Goal: Find contact information: Find contact information

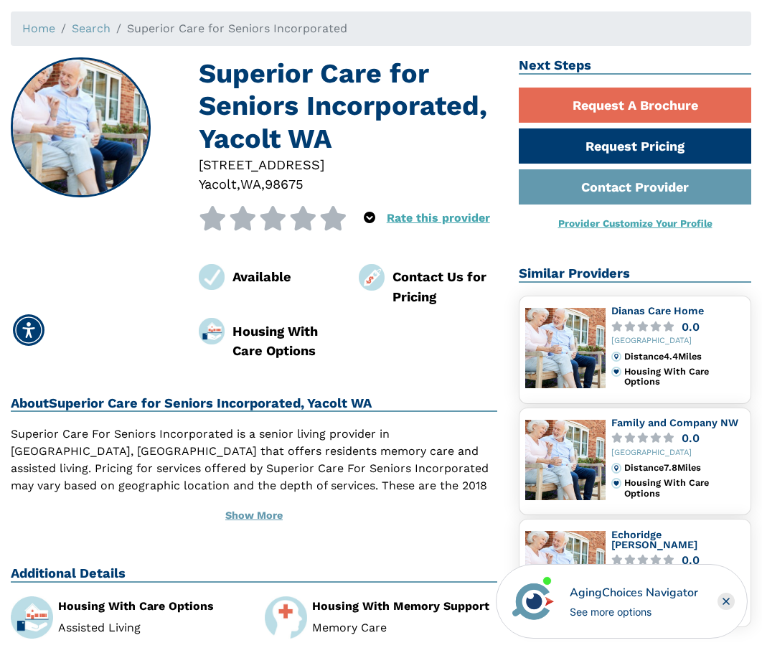
scroll to position [144, 0]
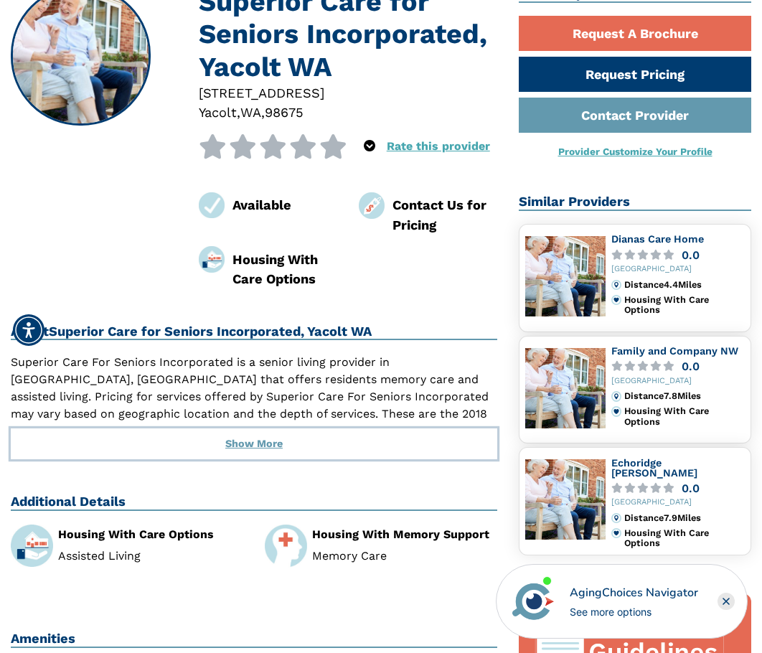
click at [240, 441] on button "Show More" at bounding box center [254, 444] width 487 height 32
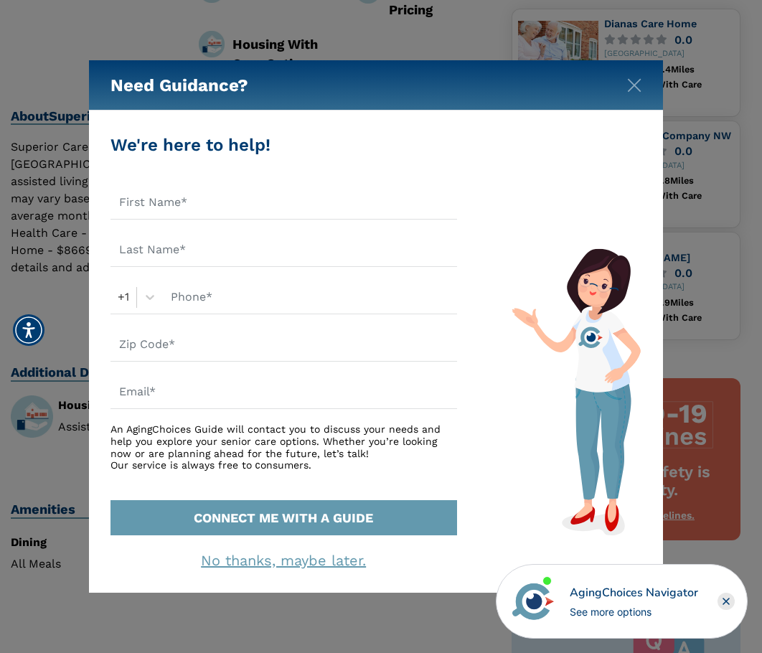
scroll to position [287, 0]
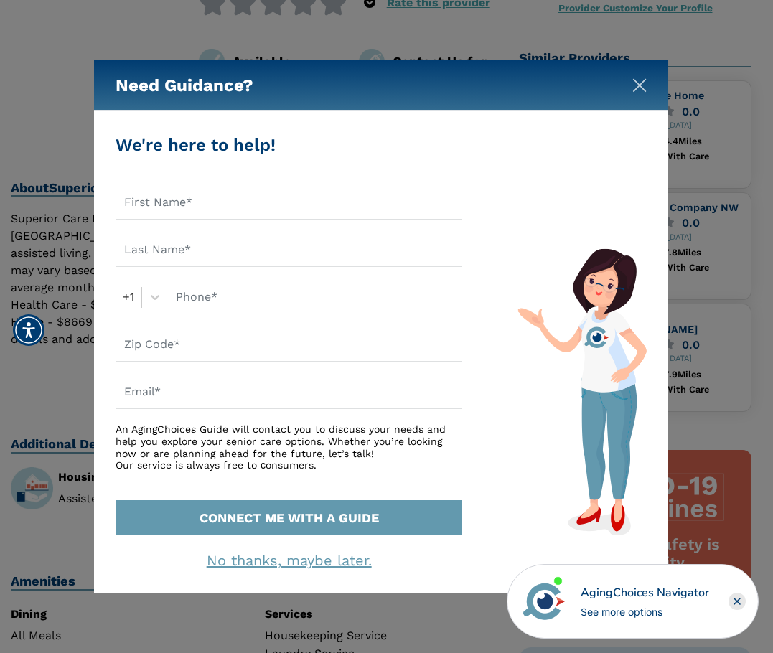
click at [643, 85] on img "Close" at bounding box center [639, 85] width 14 height 14
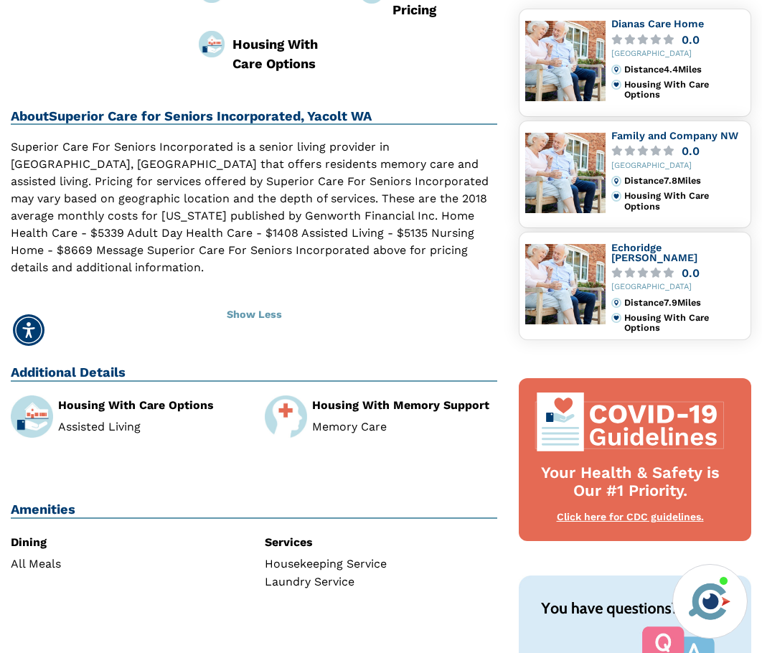
scroll to position [0, 0]
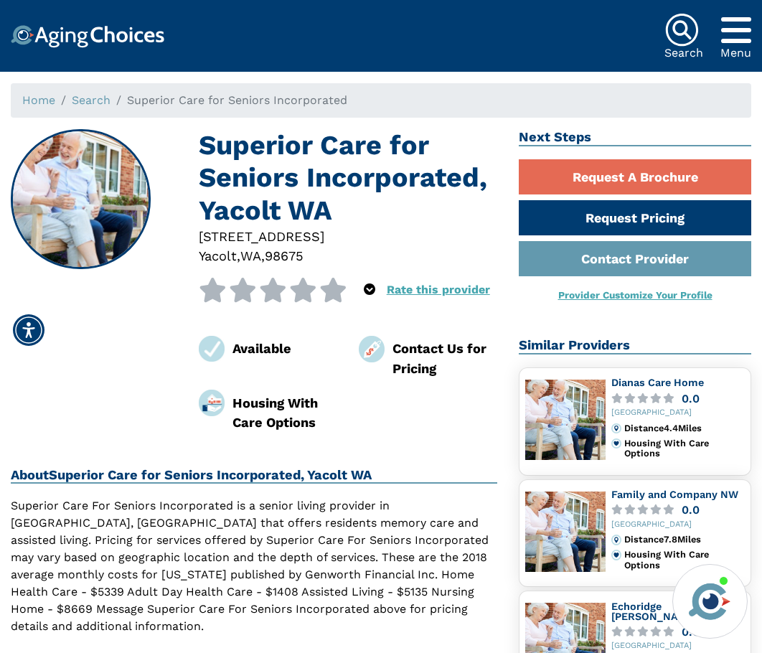
click at [250, 138] on h1 "Superior Care for Seniors Incorporated, Yacolt WA" at bounding box center [348, 178] width 299 height 98
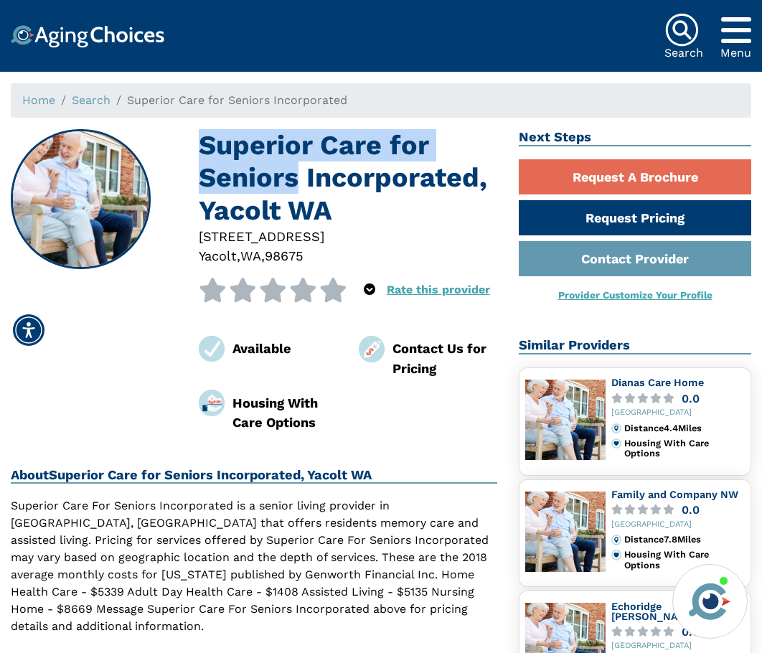
drag, startPoint x: 250, startPoint y: 138, endPoint x: 289, endPoint y: 182, distance: 59.0
click at [289, 182] on h1 "Superior Care for Seniors Incorporated, Yacolt WA" at bounding box center [348, 178] width 299 height 98
copy h1 "Superior Care for Senior"
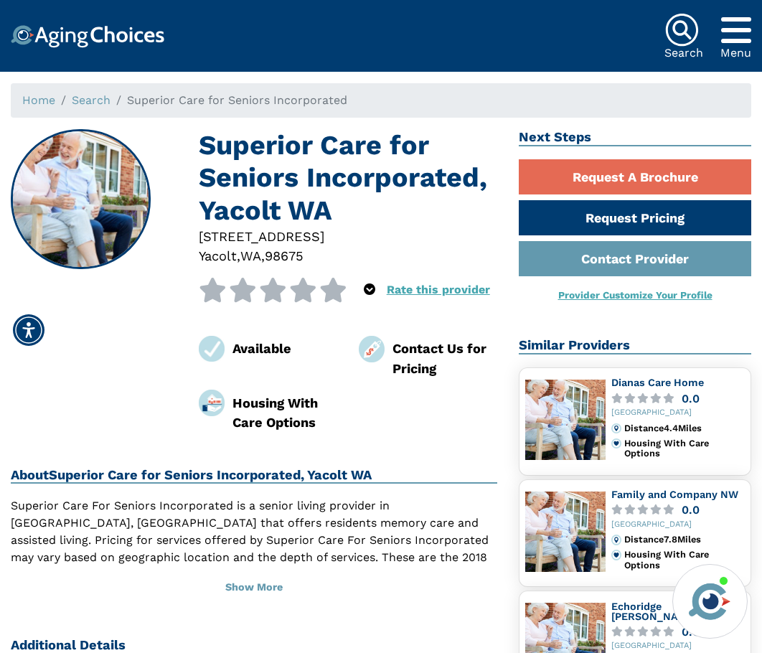
scroll to position [72, 0]
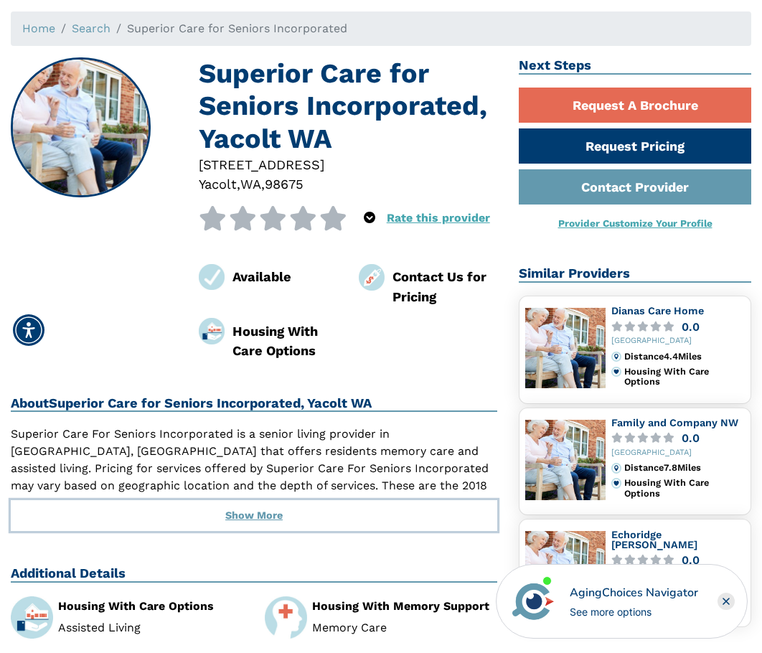
click at [246, 507] on button "Show More" at bounding box center [254, 516] width 487 height 32
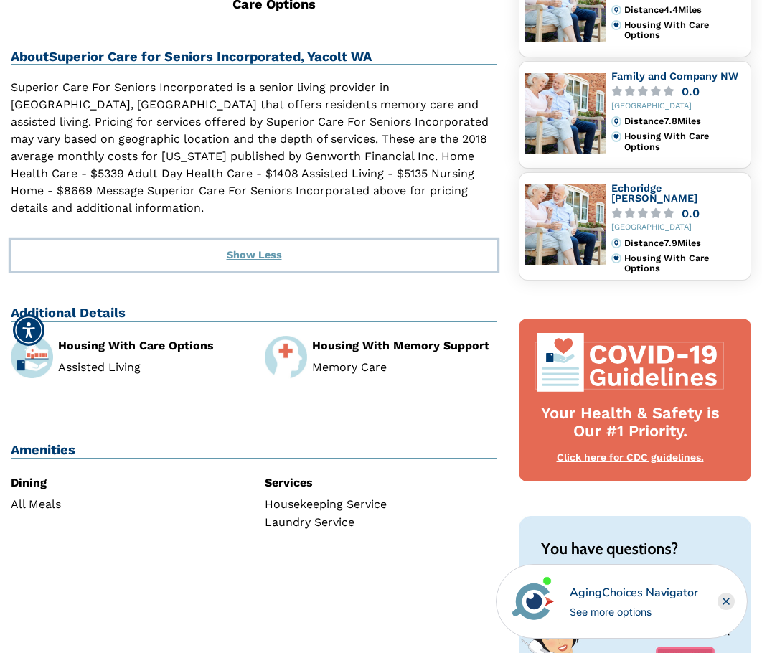
scroll to position [0, 0]
